Goal: Book appointment/travel/reservation

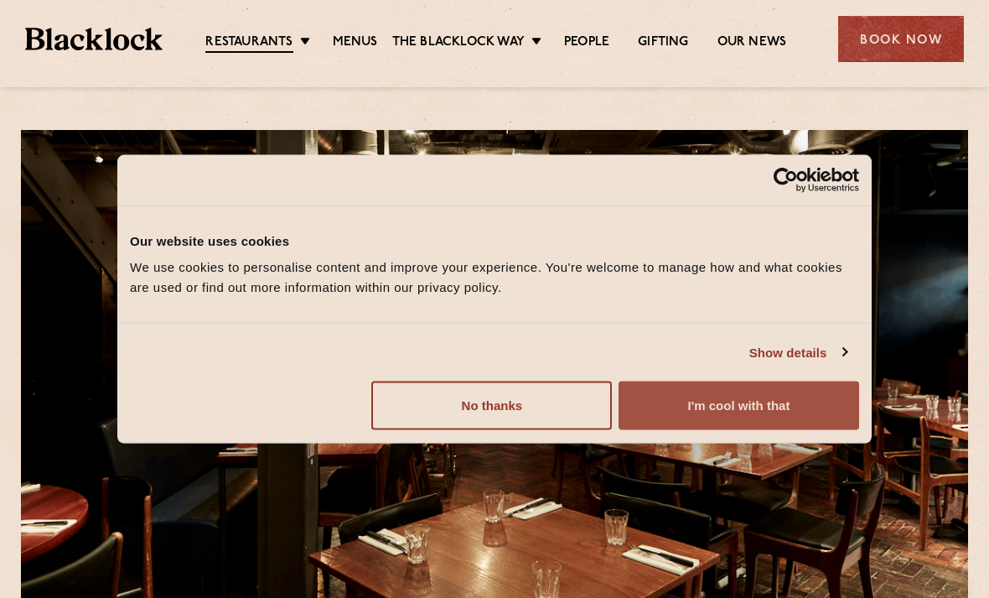
click at [739, 411] on button "I'm cool with that" at bounding box center [739, 405] width 241 height 49
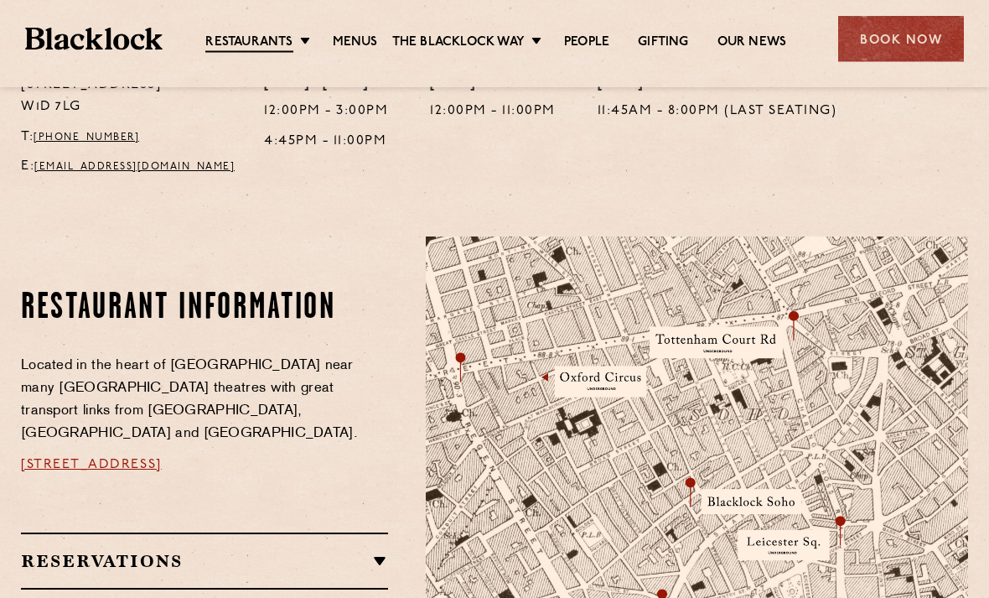
scroll to position [750, 0]
click at [359, 39] on link "Menus" at bounding box center [355, 42] width 45 height 17
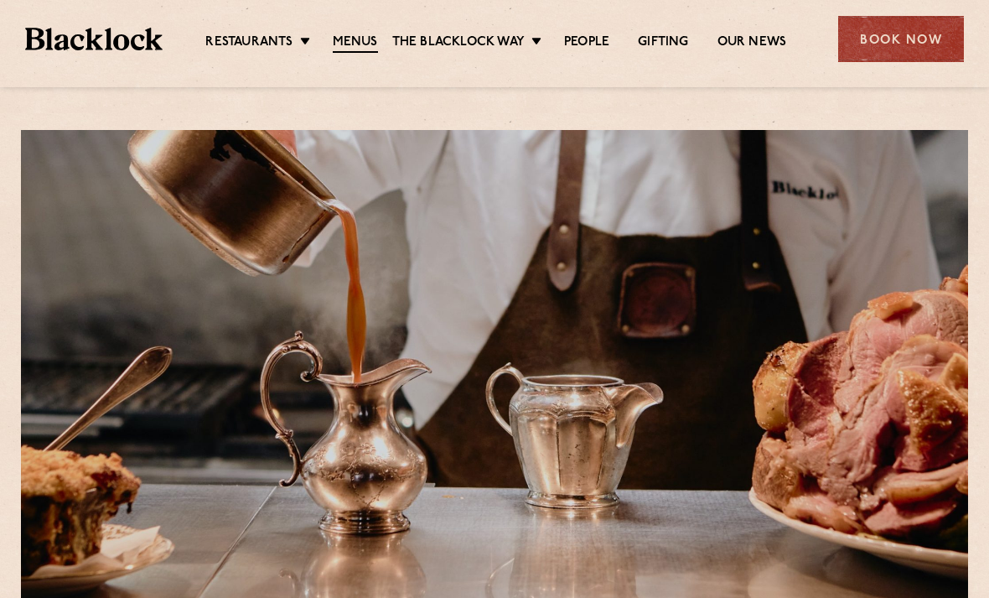
click at [904, 46] on div "Book Now" at bounding box center [901, 39] width 126 height 46
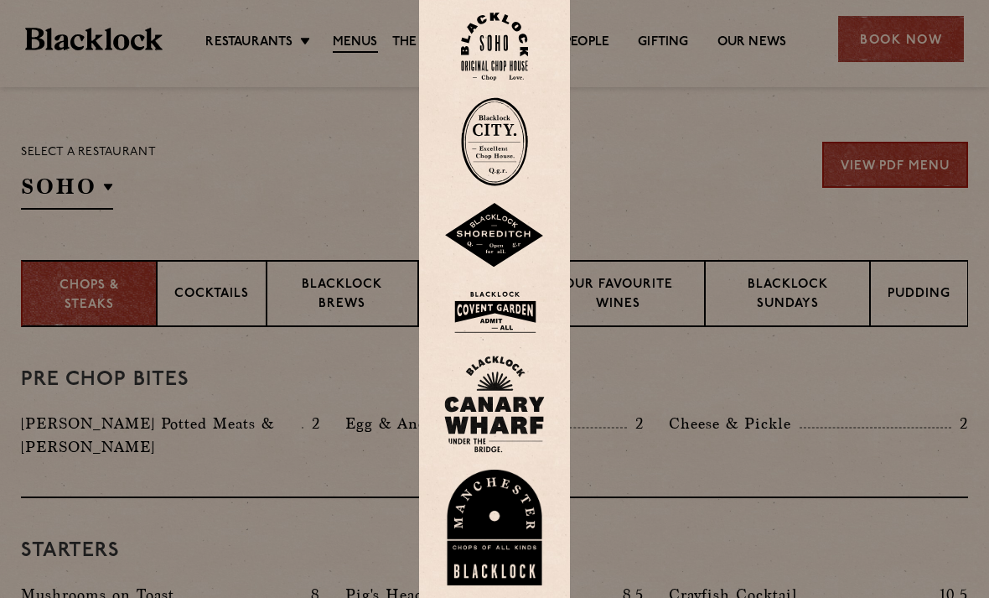
scroll to position [515, 0]
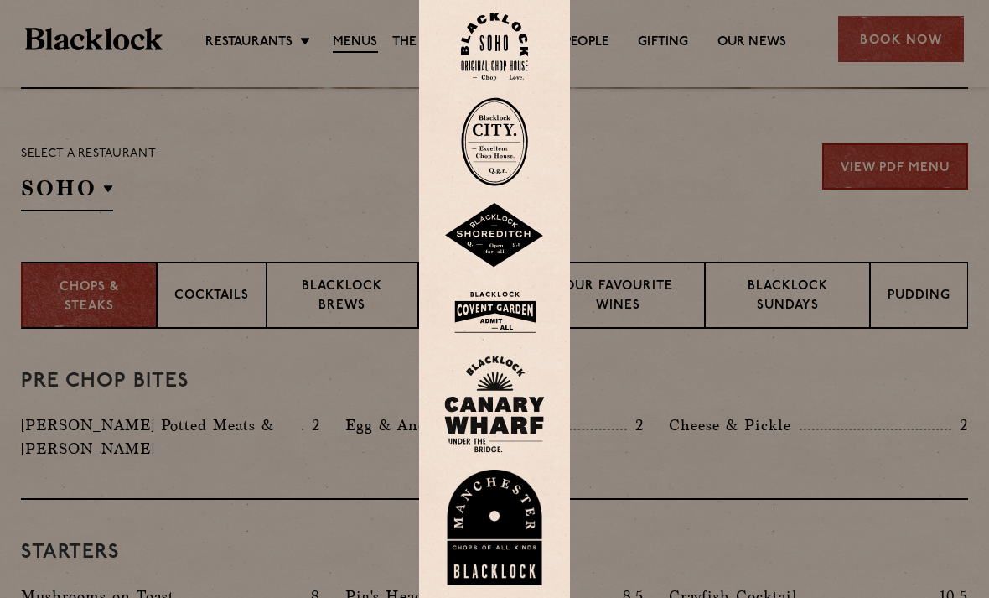
click at [898, 39] on div at bounding box center [494, 299] width 989 height 598
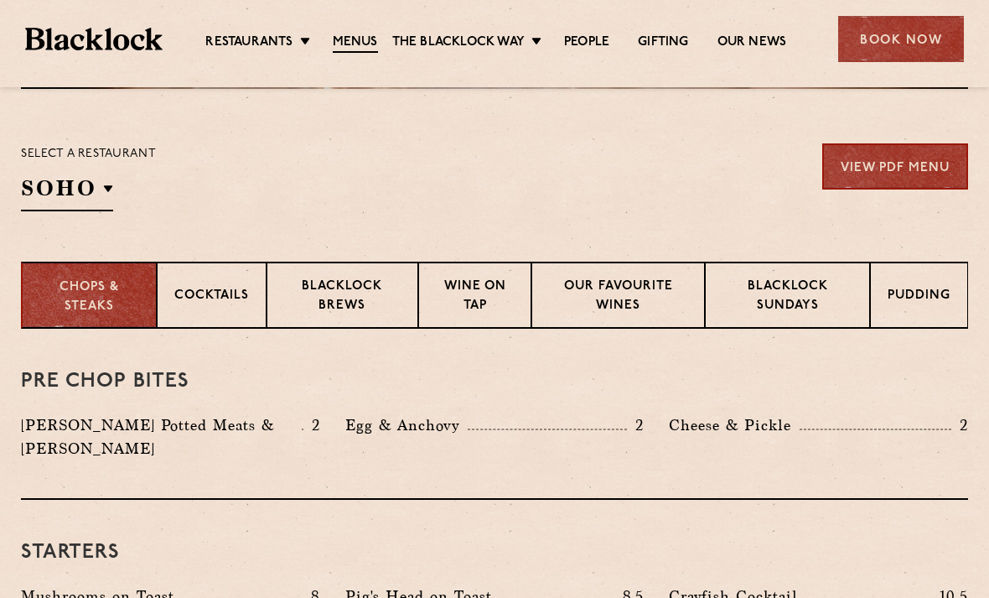
click at [896, 56] on div "Book Now" at bounding box center [901, 39] width 126 height 46
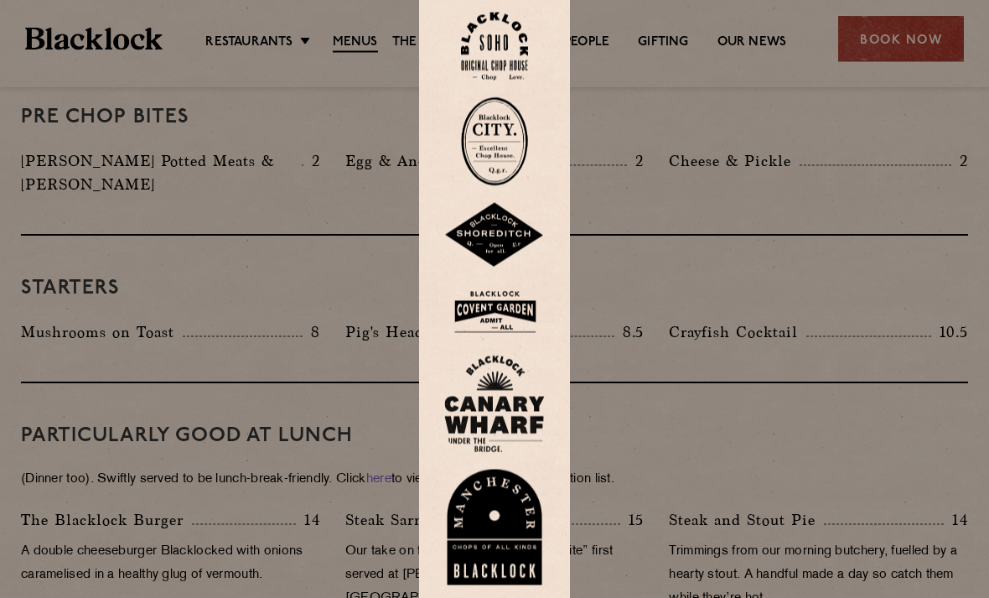
scroll to position [914, 0]
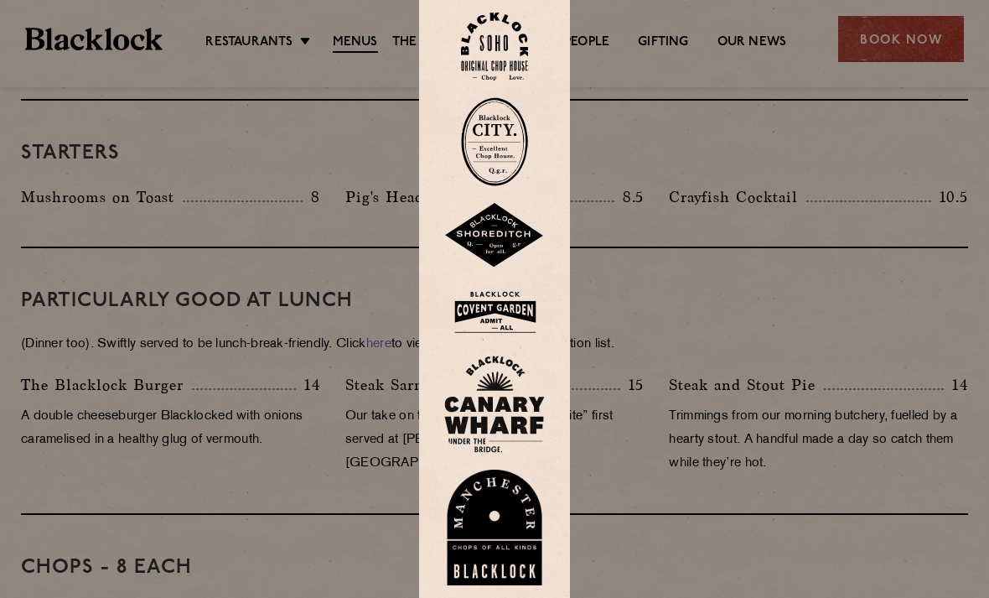
click at [494, 67] on img at bounding box center [494, 47] width 67 height 68
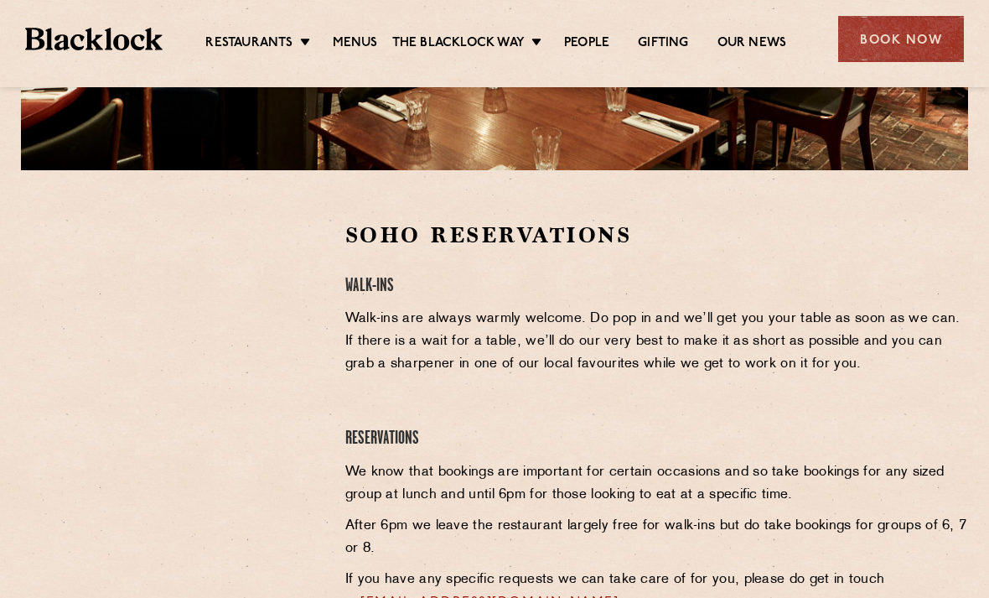
scroll to position [474, 0]
